Goal: Task Accomplishment & Management: Complete application form

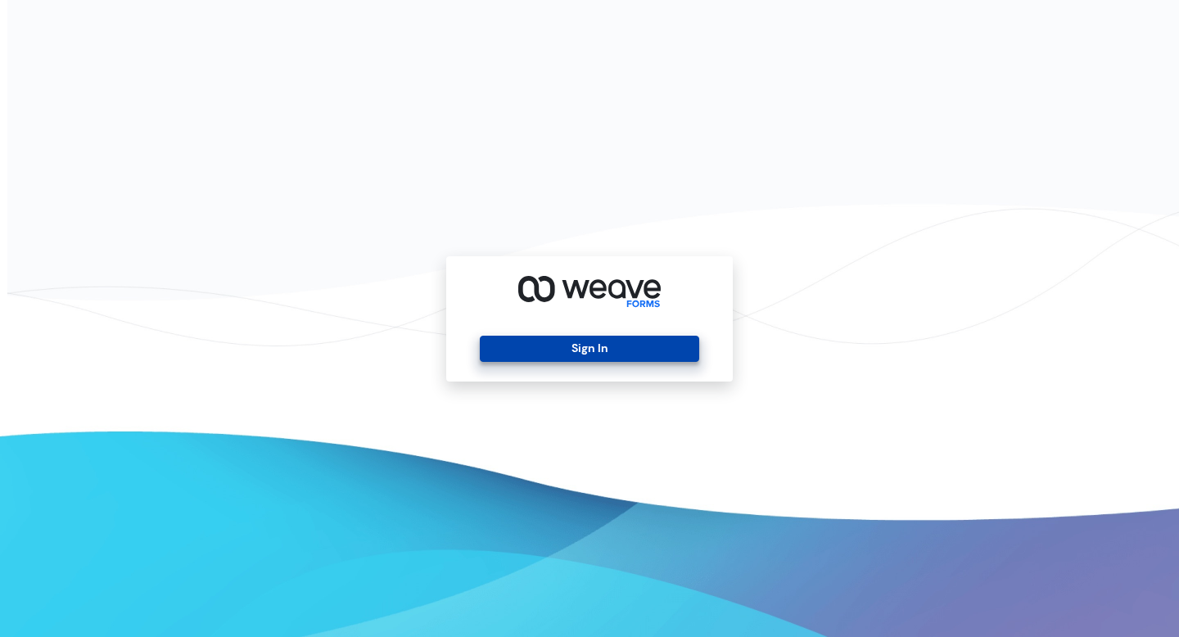
click at [576, 347] on button "Sign In" at bounding box center [589, 349] width 219 height 26
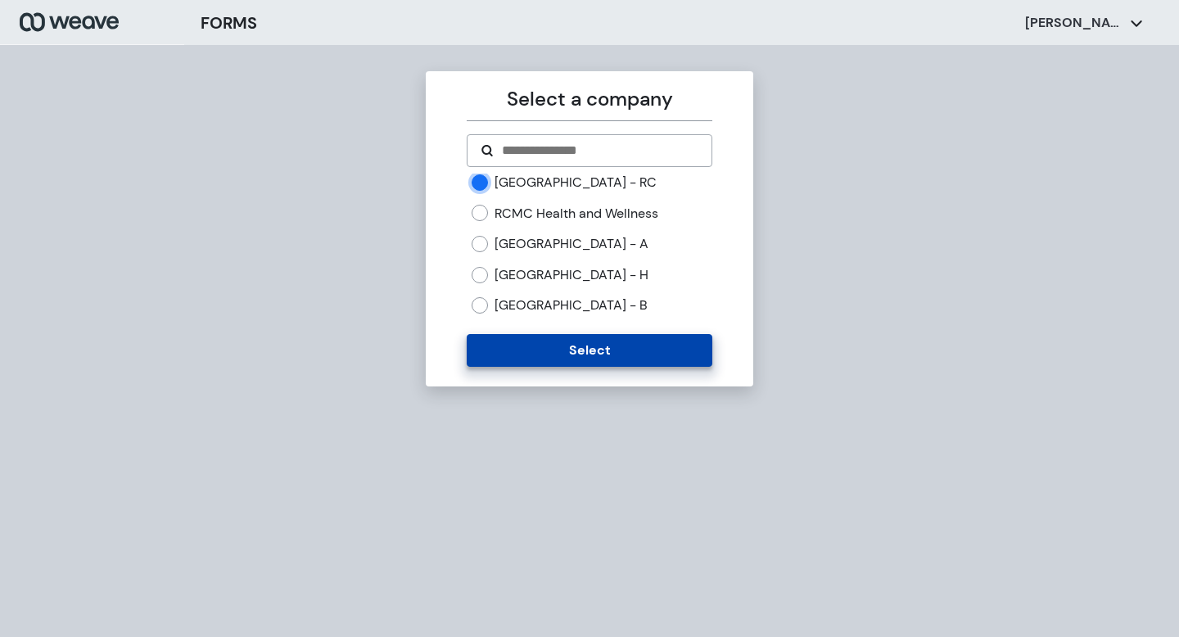
click at [590, 355] on button "Select" at bounding box center [589, 350] width 245 height 33
